Goal: Information Seeking & Learning: Learn about a topic

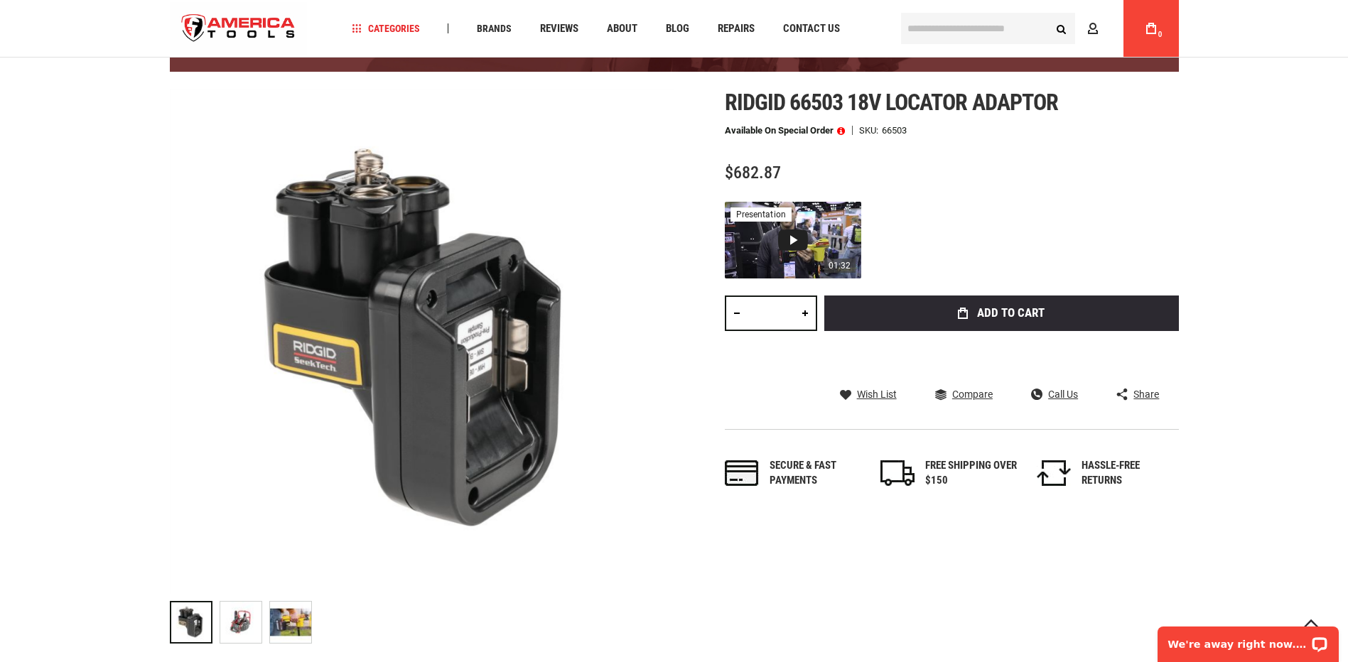
click at [780, 238] on div "Video 1: How To Use The RIDGID® SeekTech® Locator 18V Adaptor" at bounding box center [793, 240] width 30 height 21
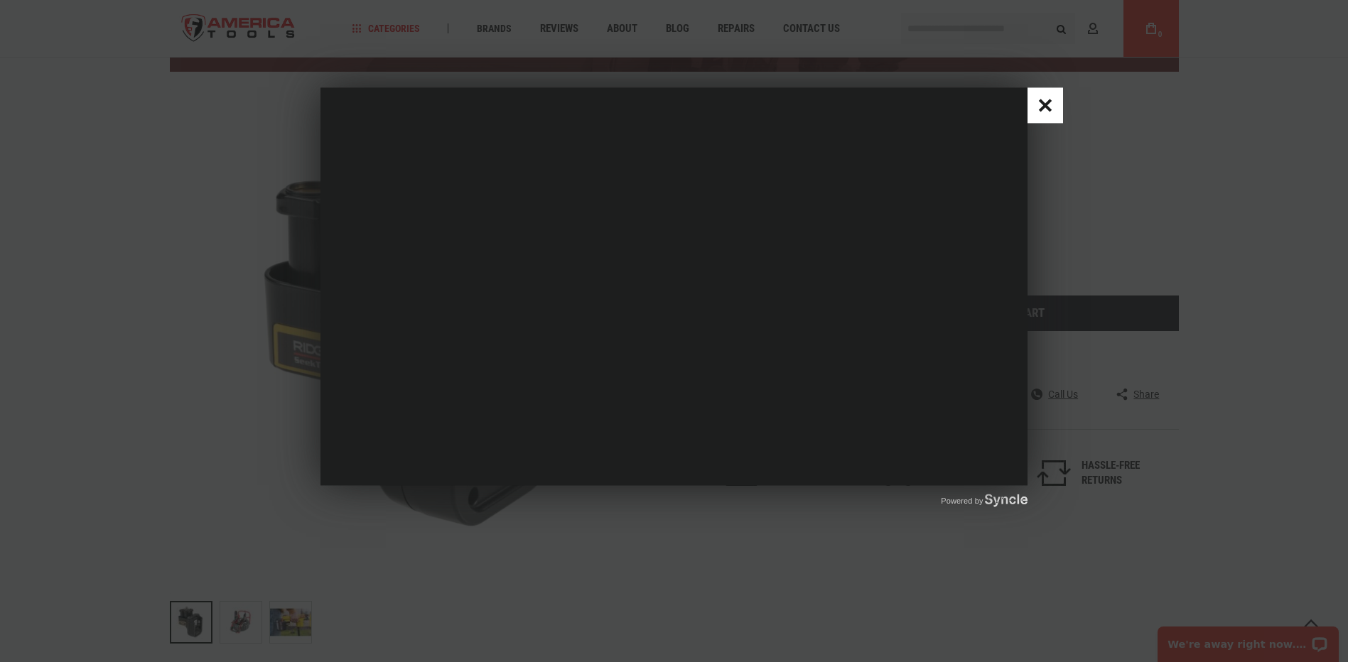
click at [1109, 209] on div "Powered by" at bounding box center [674, 331] width 1348 height 662
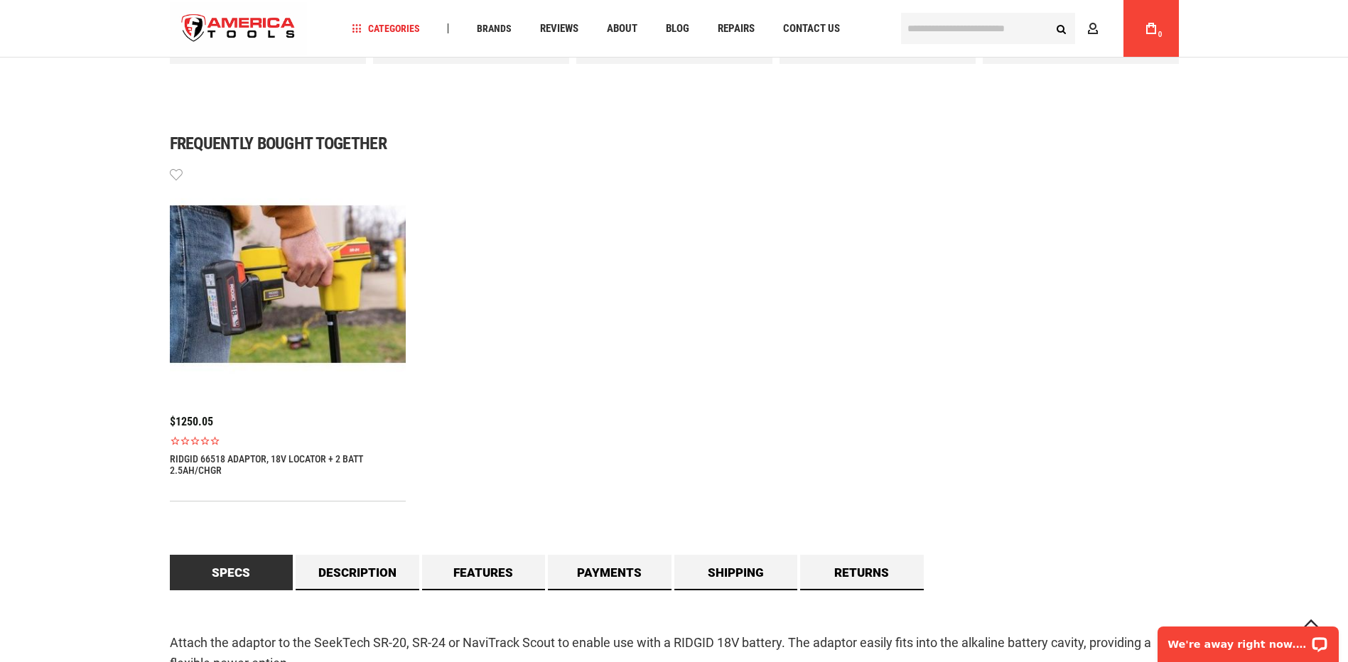
scroll to position [640, 0]
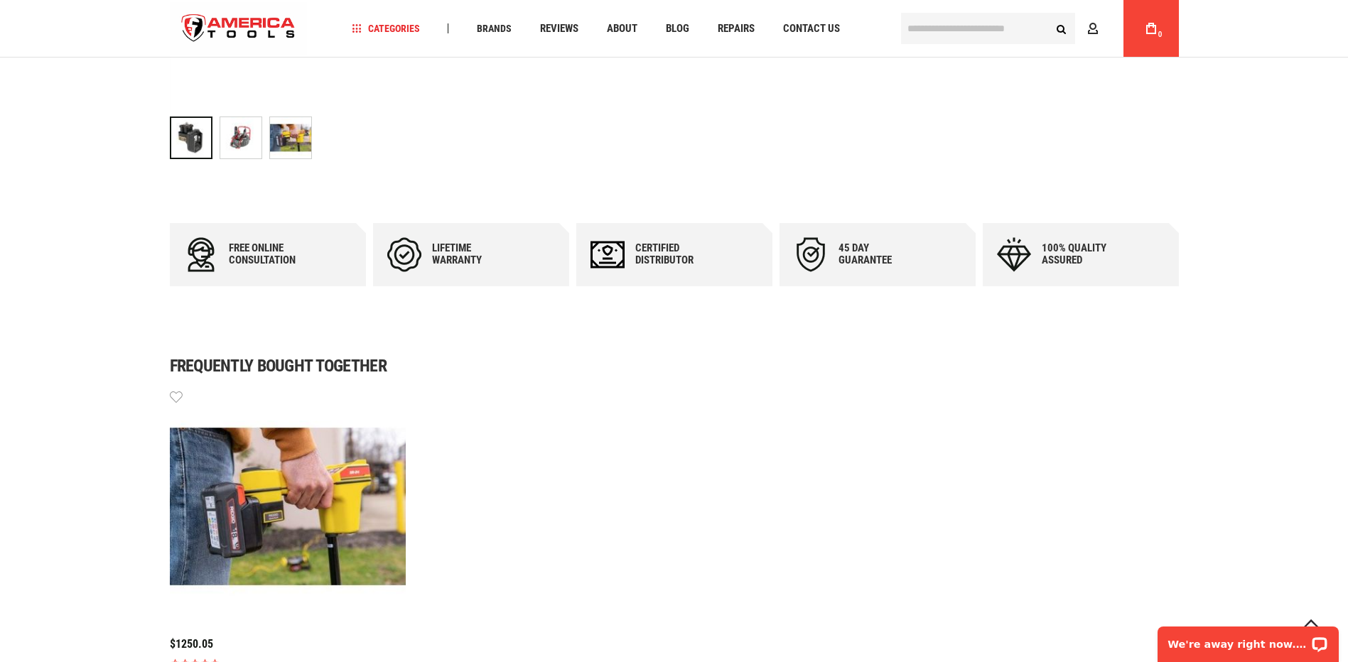
click at [338, 448] on img at bounding box center [288, 507] width 237 height 237
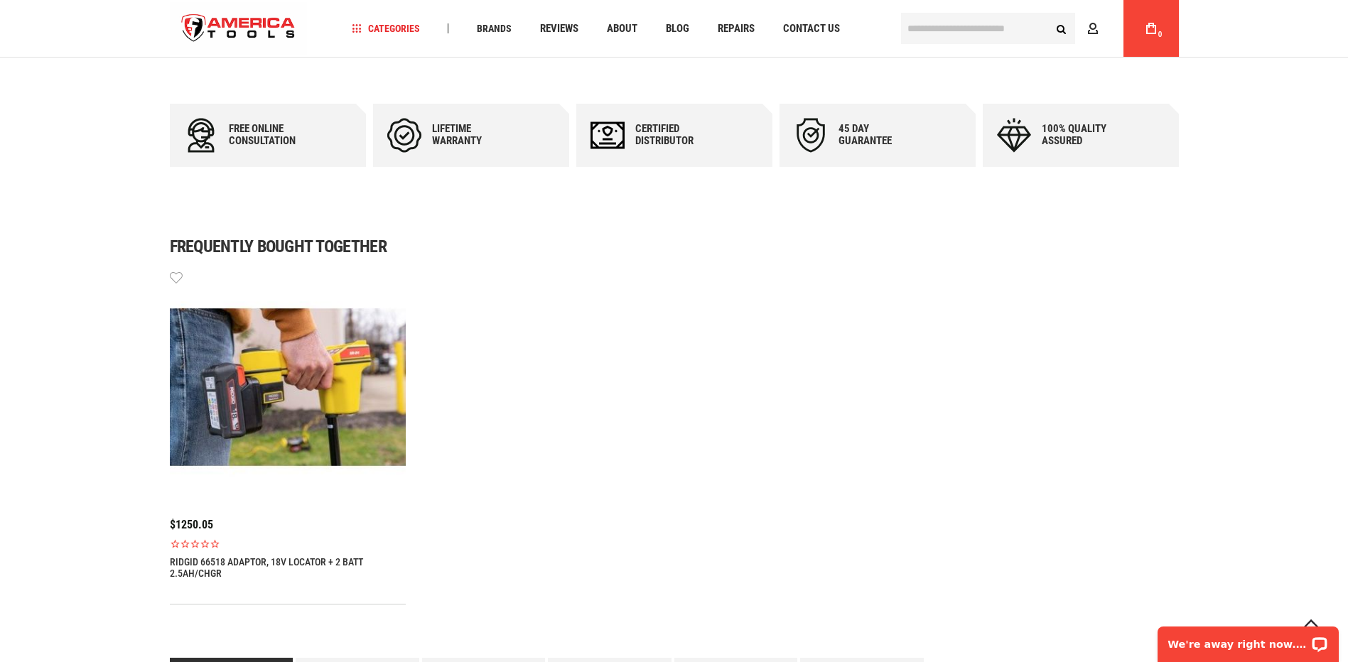
scroll to position [782, 0]
